Goal: Information Seeking & Learning: Learn about a topic

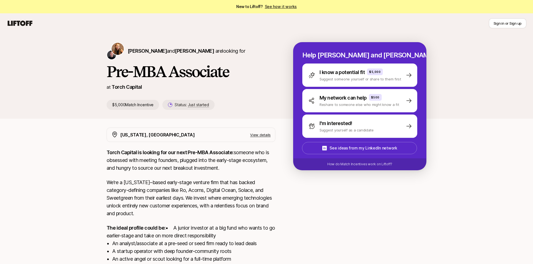
click at [261, 171] on p "Torch Capital is looking for our next Pre-MBA Associate: someone who is obsesse…" at bounding box center [191, 160] width 169 height 23
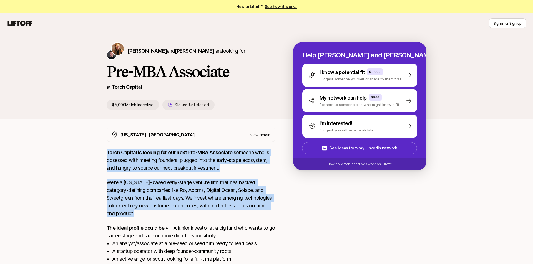
drag, startPoint x: 261, startPoint y: 171, endPoint x: 259, endPoint y: 218, distance: 47.5
click at [259, 218] on div "Torch Capital is looking for our next Pre-MBA Associate: someone who is obsesse…" at bounding box center [191, 228] width 169 height 159
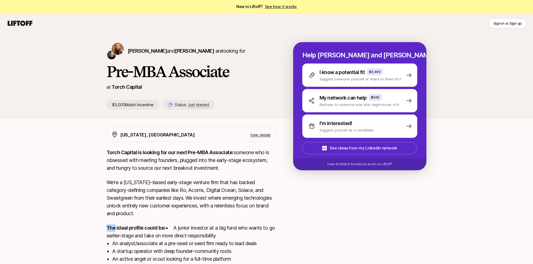
drag, startPoint x: 259, startPoint y: 218, endPoint x: 259, endPoint y: 209, distance: 9.4
click at [259, 215] on div "Torch Capital is looking for our next Pre-MBA Associate: someone who is obsesse…" at bounding box center [191, 228] width 169 height 159
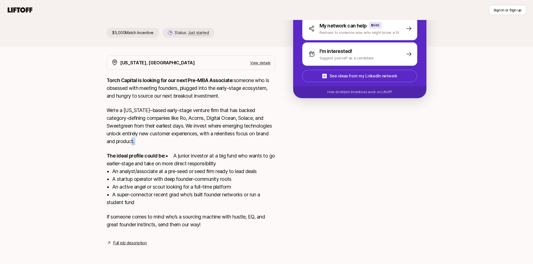
scroll to position [80, 0]
click at [259, 207] on div "Torch Capital is looking for our next Pre-MBA Associate: someone who is obsesse…" at bounding box center [191, 156] width 169 height 159
click at [259, 199] on p "The ideal profile could be: • A junior investor at a big fund who wants to go e…" at bounding box center [191, 179] width 169 height 54
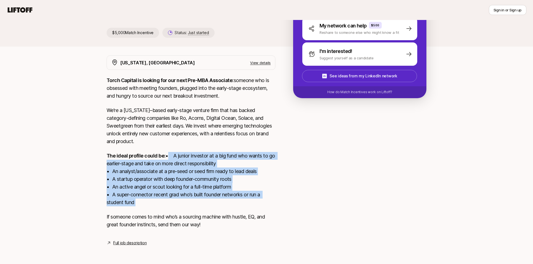
drag, startPoint x: 259, startPoint y: 199, endPoint x: 271, endPoint y: 151, distance: 50.0
click at [271, 152] on p "The ideal profile could be: • A junior investor at a big fund who wants to go e…" at bounding box center [191, 179] width 169 height 54
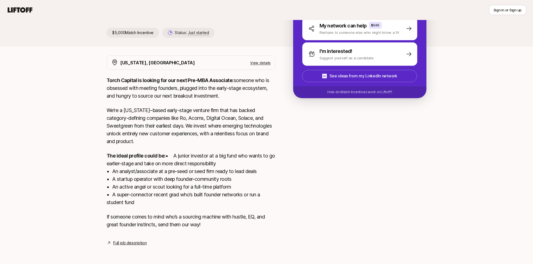
click at [271, 152] on p "The ideal profile could be: • A junior investor at a big fund who wants to go e…" at bounding box center [191, 179] width 169 height 54
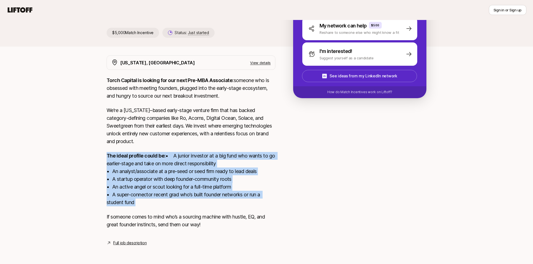
drag, startPoint x: 271, startPoint y: 151, endPoint x: 264, endPoint y: 196, distance: 46.4
click at [264, 196] on p "The ideal profile could be: • A junior investor at a big fund who wants to go e…" at bounding box center [191, 179] width 169 height 54
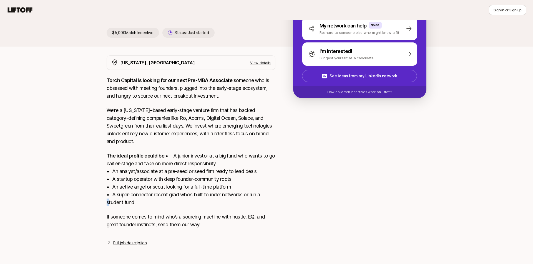
click at [264, 196] on p "The ideal profile could be: • A junior investor at a big fund who wants to go e…" at bounding box center [191, 179] width 169 height 54
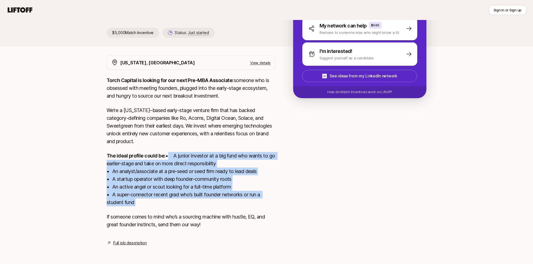
drag, startPoint x: 264, startPoint y: 196, endPoint x: 268, endPoint y: 156, distance: 40.5
click at [268, 156] on p "The ideal profile could be: • A junior investor at a big fund who wants to go e…" at bounding box center [191, 179] width 169 height 54
click at [267, 152] on p "The ideal profile could be: • A junior investor at a big fund who wants to go e…" at bounding box center [191, 179] width 169 height 54
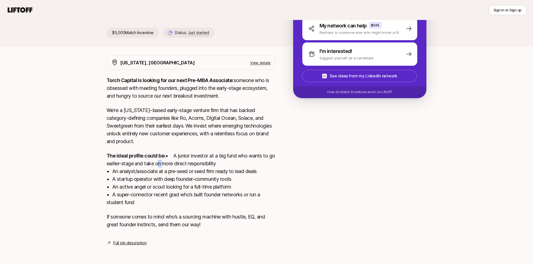
click at [267, 152] on p "The ideal profile could be: • A junior investor at a big fund who wants to go e…" at bounding box center [191, 179] width 169 height 54
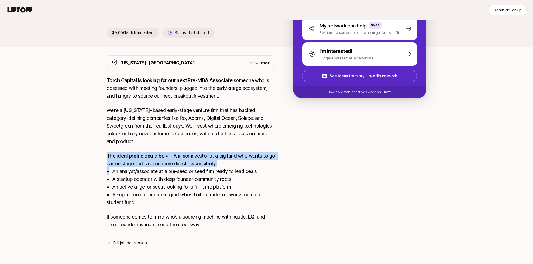
drag, startPoint x: 267, startPoint y: 152, endPoint x: 267, endPoint y: 149, distance: 3.9
click at [267, 152] on p "The ideal profile could be: • A junior investor at a big fund who wants to go e…" at bounding box center [191, 179] width 169 height 54
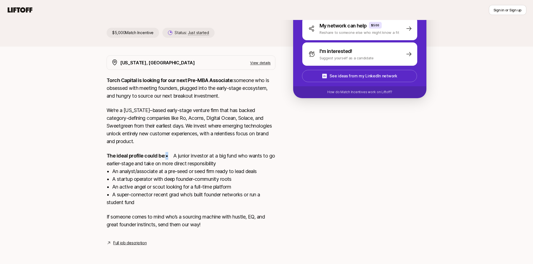
click at [267, 152] on p "The ideal profile could be: • A junior investor at a big fund who wants to go e…" at bounding box center [191, 179] width 169 height 54
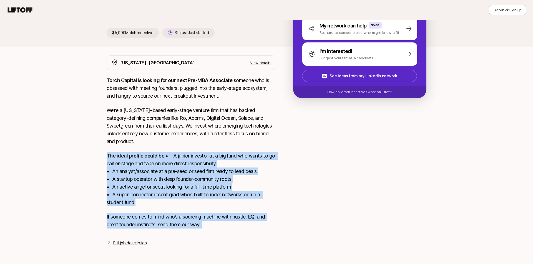
drag, startPoint x: 267, startPoint y: 149, endPoint x: 267, endPoint y: 209, distance: 60.3
click at [267, 209] on div "Torch Capital is looking for our next Pre-MBA Associate: someone who is obsesse…" at bounding box center [191, 156] width 169 height 159
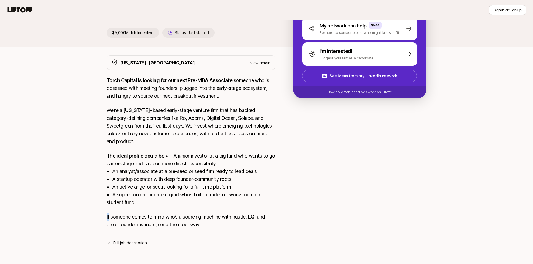
click at [267, 209] on div "Torch Capital is looking for our next Pre-MBA Associate: someone who is obsesse…" at bounding box center [191, 156] width 169 height 159
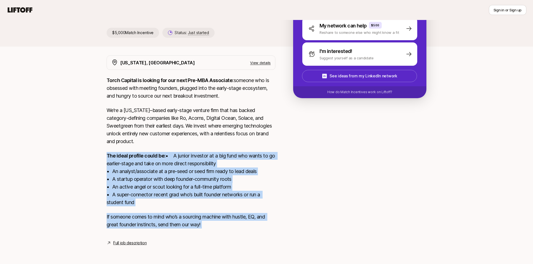
drag, startPoint x: 267, startPoint y: 209, endPoint x: 281, endPoint y: 144, distance: 66.5
click at [281, 145] on div "[US_STATE], [GEOGRAPHIC_DATA] View details Torch Capital is looking for our nex…" at bounding box center [266, 151] width 333 height 191
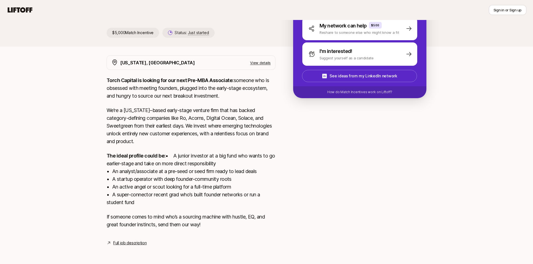
click at [279, 136] on div "[US_STATE], [GEOGRAPHIC_DATA] View details Torch Capital is looking for our nex…" at bounding box center [266, 151] width 333 height 191
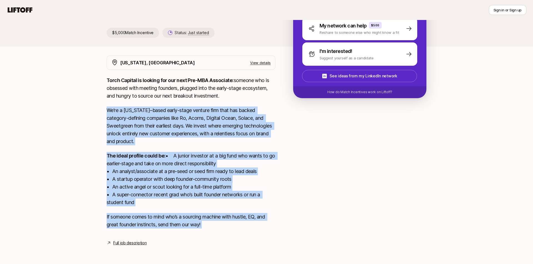
drag, startPoint x: 279, startPoint y: 136, endPoint x: 261, endPoint y: 217, distance: 83.0
click at [261, 218] on div "[US_STATE], [GEOGRAPHIC_DATA] View details Torch Capital is looking for our nex…" at bounding box center [266, 151] width 333 height 191
click at [261, 216] on p "If someone comes to mind who’s a sourcing machine with hustle, EQ, and great fo…" at bounding box center [191, 221] width 169 height 16
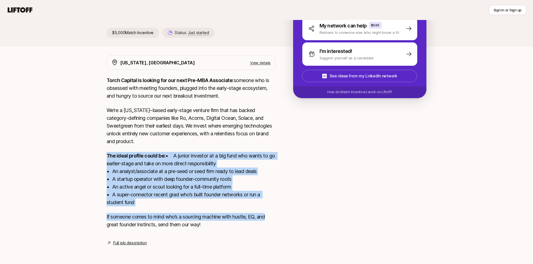
drag, startPoint x: 261, startPoint y: 216, endPoint x: 270, endPoint y: 122, distance: 94.9
click at [269, 123] on div "Torch Capital is looking for our next Pre-MBA Associate: someone who is obsesse…" at bounding box center [191, 156] width 169 height 159
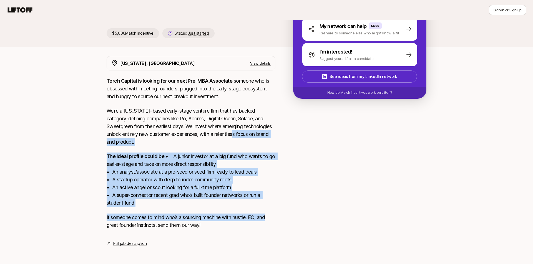
click at [270, 122] on p "We’re a [US_STATE]–based early-stage venture firm that has backed category-defi…" at bounding box center [191, 126] width 169 height 39
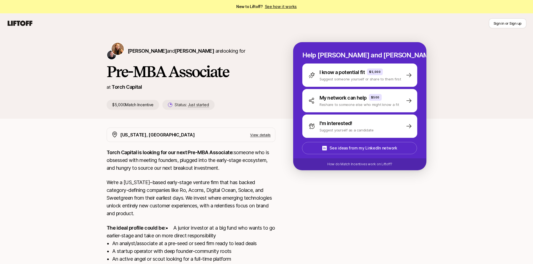
scroll to position [0, 0]
